Goal: Information Seeking & Learning: Learn about a topic

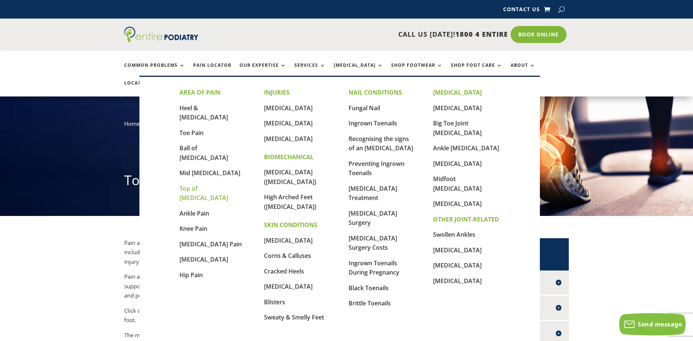
click at [216, 184] on link "Top of [MEDICAL_DATA]" at bounding box center [204, 193] width 49 height 18
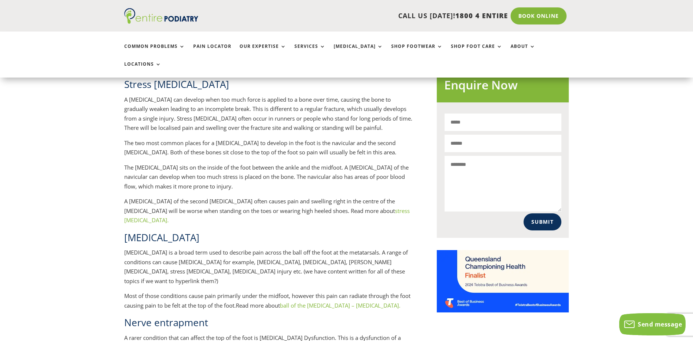
scroll to position [530, 0]
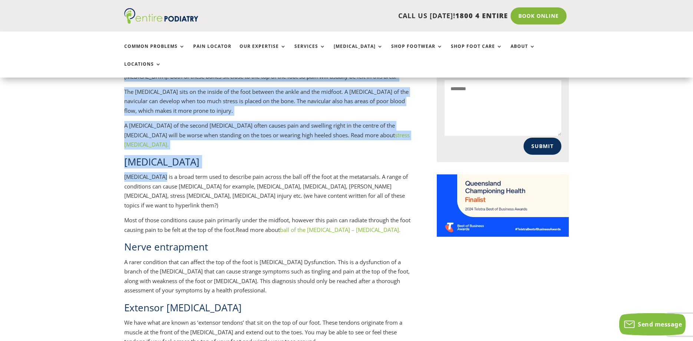
drag, startPoint x: 124, startPoint y: 152, endPoint x: 160, endPoint y: 152, distance: 36.7
click at [160, 152] on div "Pain across the top of the foot is a common complaint that we treat. There is q…" at bounding box center [346, 292] width 693 height 1212
click at [160, 172] on p "Metatarsalgia is a broad term used to describe pain across the ball off the foo…" at bounding box center [268, 193] width 289 height 43
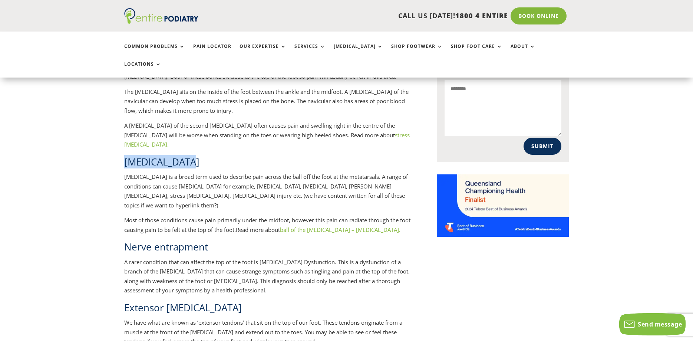
drag, startPoint x: 185, startPoint y: 134, endPoint x: 126, endPoint y: 137, distance: 59.0
click at [126, 155] on h2 "Metatarsalgia" at bounding box center [268, 163] width 289 height 17
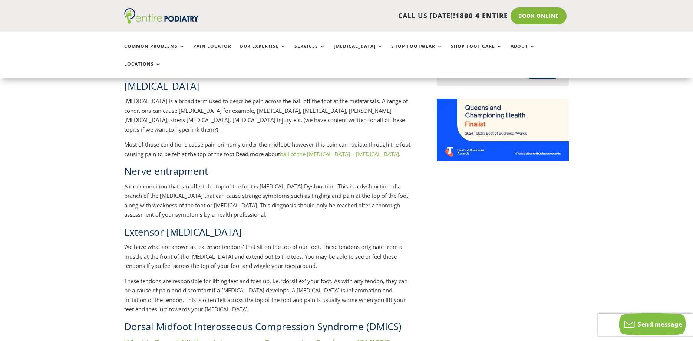
click at [278, 337] on span "What is Dorsal Midfoot Interosseous Compression Syndrome (DMICS)?" at bounding box center [257, 342] width 266 height 11
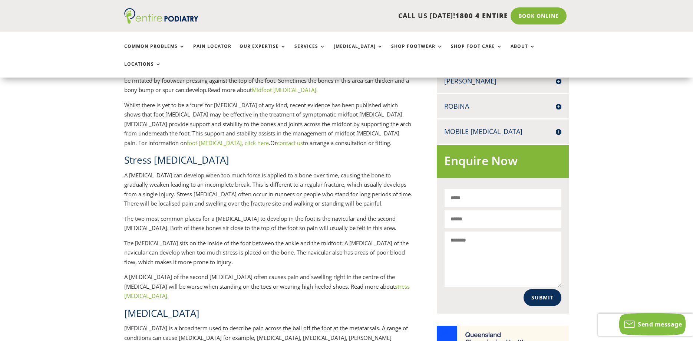
scroll to position [303, 0]
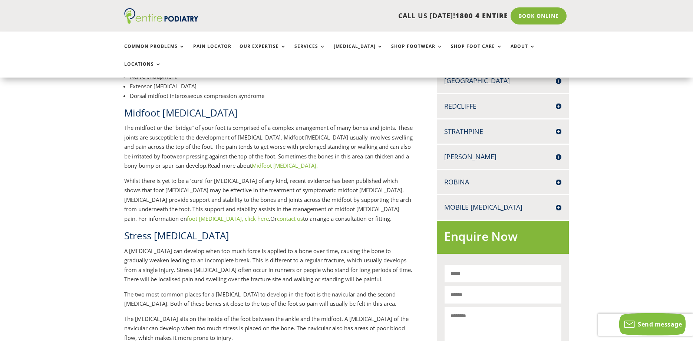
click at [269, 215] on link "foot orthotics, click here" at bounding box center [228, 218] width 82 height 7
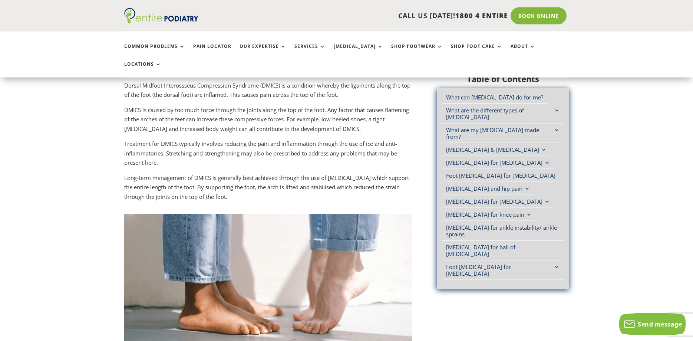
scroll to position [4540, 0]
